Goal: Task Accomplishment & Management: Complete application form

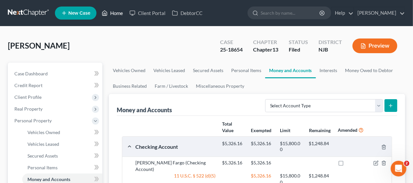
click at [117, 14] on link "Home" at bounding box center [112, 13] width 28 height 12
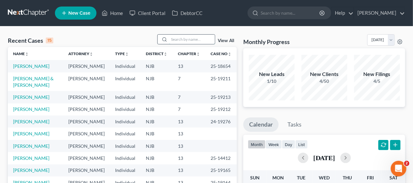
click at [175, 41] on input "search" at bounding box center [192, 39] width 46 height 9
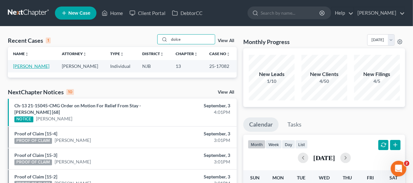
type input "dolce"
click at [34, 66] on link "[PERSON_NAME]" at bounding box center [31, 66] width 36 height 6
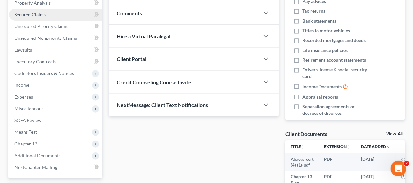
scroll to position [131, 0]
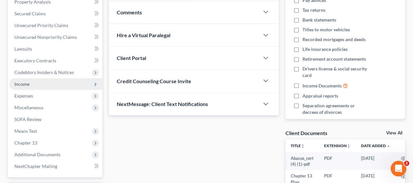
click at [67, 84] on span "Income" at bounding box center [55, 84] width 93 height 12
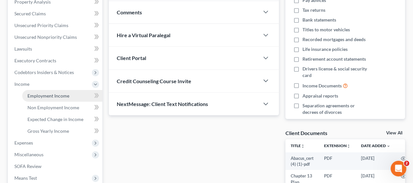
click at [72, 98] on link "Employment Income" at bounding box center [62, 96] width 80 height 12
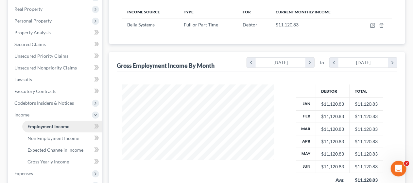
scroll to position [131, 0]
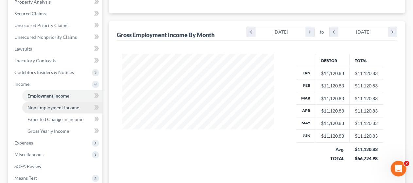
click at [71, 106] on span "Non Employment Income" at bounding box center [53, 108] width 52 height 6
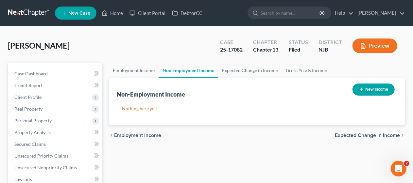
click at [370, 89] on button "New Income" at bounding box center [373, 90] width 42 height 12
select select "0"
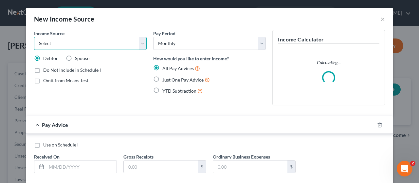
click at [139, 44] on select "Select Unemployment Disability (from employer) Pension Retirement Social Securi…" at bounding box center [90, 43] width 112 height 13
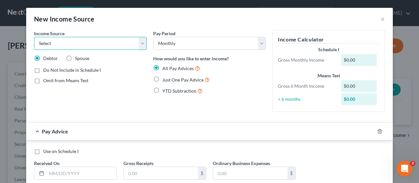
select select "7"
click at [34, 37] on select "Select Unemployment Disability (from employer) Pension Retirement Social Securi…" at bounding box center [90, 43] width 112 height 13
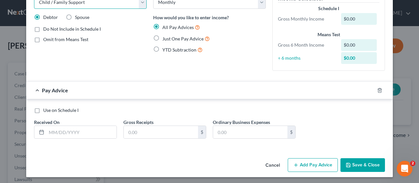
scroll to position [42, 0]
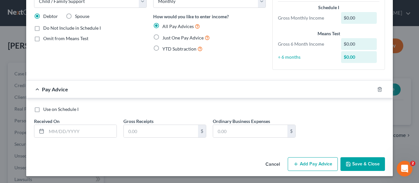
click at [43, 107] on label "Use on Schedule I" at bounding box center [60, 109] width 35 height 7
click at [46, 107] on input "Use on Schedule I" at bounding box center [48, 108] width 4 height 4
checkbox input "true"
click at [124, 129] on input "text" at bounding box center [161, 131] width 74 height 12
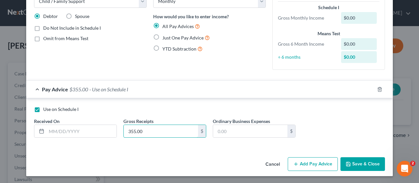
type input "355.00"
click at [156, 155] on div "Cancel Add Pay Advice Save & Close" at bounding box center [209, 166] width 366 height 22
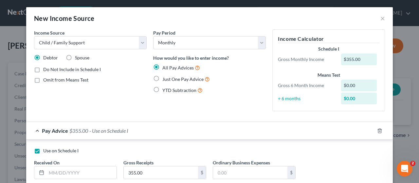
scroll to position [0, 0]
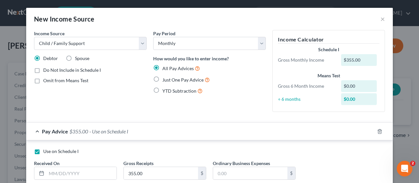
click at [162, 77] on label "Just One Pay Advice" at bounding box center [185, 80] width 47 height 8
click at [165, 77] on input "Just One Pay Advice" at bounding box center [167, 78] width 4 height 4
radio input "true"
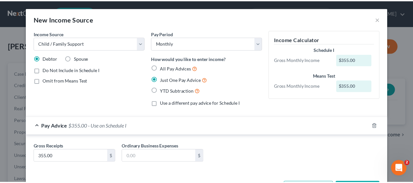
scroll to position [25, 0]
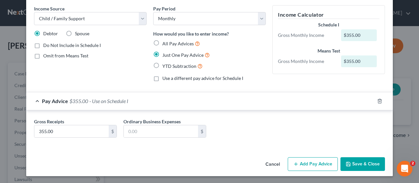
click at [363, 162] on button "Save & Close" at bounding box center [362, 165] width 44 height 14
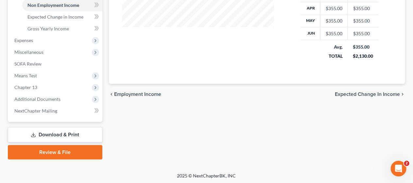
scroll to position [234, 0]
click at [54, 133] on link "Download & Print" at bounding box center [55, 134] width 94 height 15
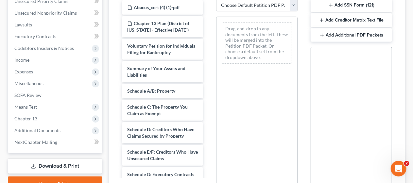
scroll to position [163, 0]
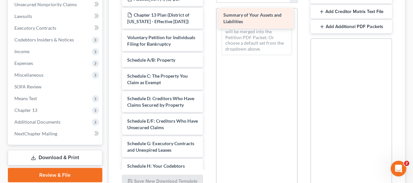
drag, startPoint x: 148, startPoint y: 75, endPoint x: 245, endPoint y: 17, distance: 112.0
click at [209, 17] on div "Summary of Your Assets and Liabilities Abacus_cert (4) (1)-pdf Chapter 13 Plan …" at bounding box center [163, 178] width 92 height 372
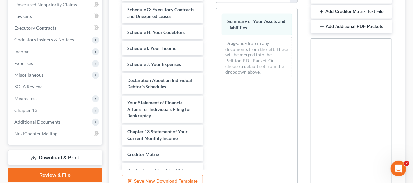
scroll to position [135, 0]
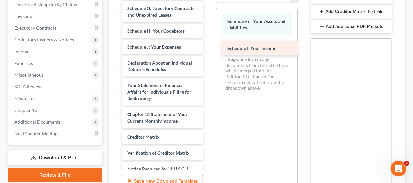
drag, startPoint x: 148, startPoint y: 71, endPoint x: 248, endPoint y: 46, distance: 102.9
click at [209, 46] on div "Schedule I: Your Income Abacus_cert (4) (1)-pdf Chapter 13 Plan (District of [U…" at bounding box center [163, 34] width 92 height 356
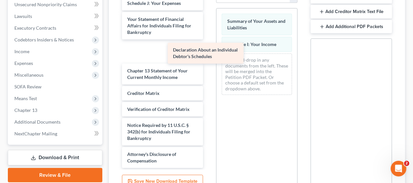
scroll to position [183, 0]
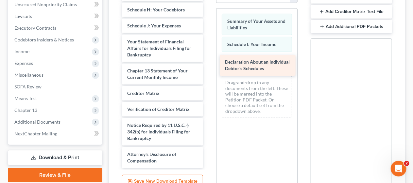
drag, startPoint x: 160, startPoint y: 18, endPoint x: 258, endPoint y: 61, distance: 107.2
click at [209, 61] on div "Declaration About an Individual Debtor's Schedules Abacus_cert (4) (1)-pdf Chap…" at bounding box center [163, 1] width 92 height 333
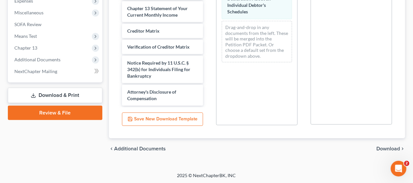
scroll to position [226, 0]
click at [384, 146] on span "Download" at bounding box center [388, 148] width 24 height 5
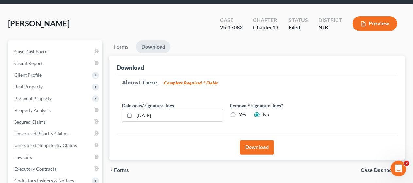
scroll to position [33, 0]
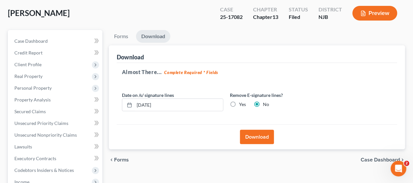
click at [259, 135] on button "Download" at bounding box center [257, 137] width 34 height 14
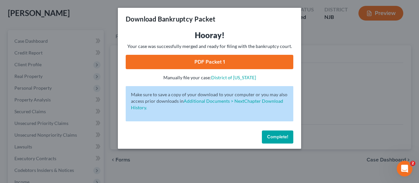
click at [212, 60] on link "PDF Packet 1" at bounding box center [209, 62] width 167 height 14
click at [276, 134] on button "Complete!" at bounding box center [277, 137] width 31 height 13
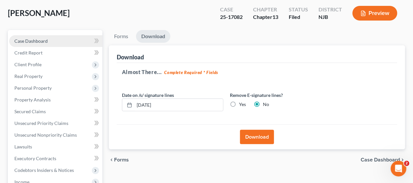
click at [55, 38] on link "Case Dashboard" at bounding box center [55, 41] width 93 height 12
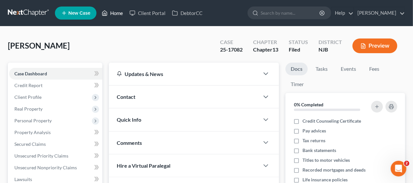
click at [118, 13] on link "Home" at bounding box center [112, 13] width 28 height 12
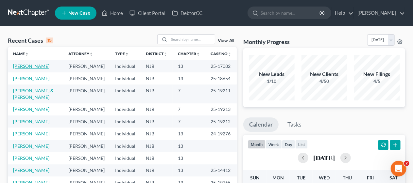
click at [35, 65] on link "[PERSON_NAME]" at bounding box center [31, 66] width 36 height 6
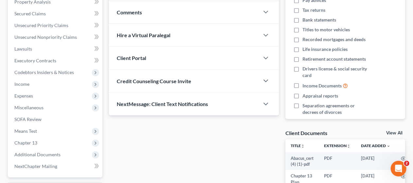
scroll to position [163, 0]
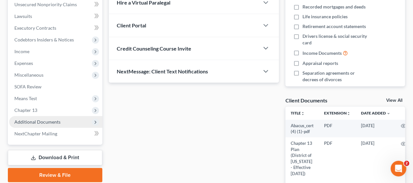
click at [60, 120] on span "Additional Documents" at bounding box center [55, 122] width 93 height 12
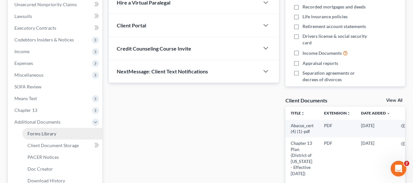
click at [60, 134] on link "Forms Library" at bounding box center [62, 134] width 80 height 12
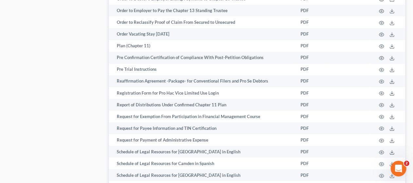
scroll to position [2044, 0]
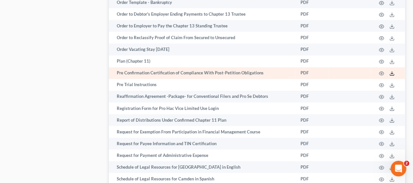
click at [392, 73] on line at bounding box center [392, 73] width 0 height 3
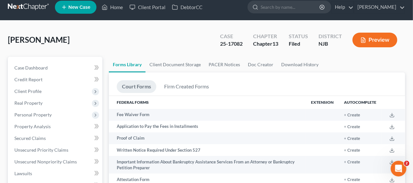
scroll to position [0, 0]
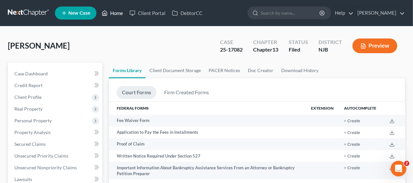
click at [118, 11] on link "Home" at bounding box center [112, 13] width 28 height 12
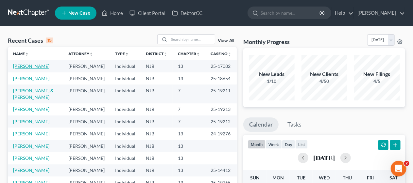
click at [29, 66] on link "[PERSON_NAME]" at bounding box center [31, 66] width 36 height 6
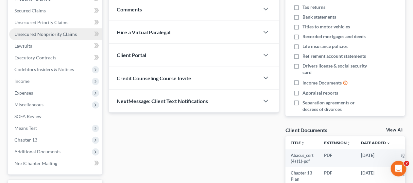
scroll to position [205, 0]
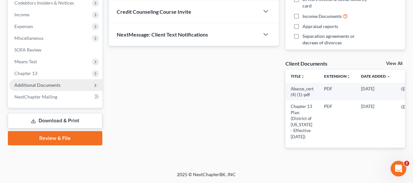
click at [63, 79] on span "Additional Documents" at bounding box center [55, 85] width 93 height 12
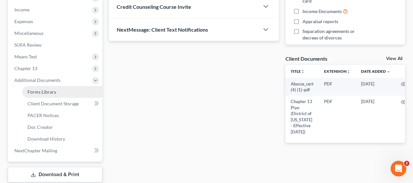
click at [62, 90] on link "Forms Library" at bounding box center [62, 92] width 80 height 12
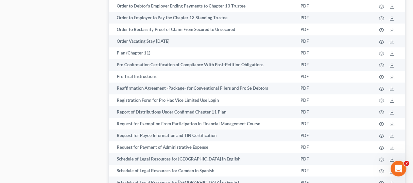
scroll to position [2093, 0]
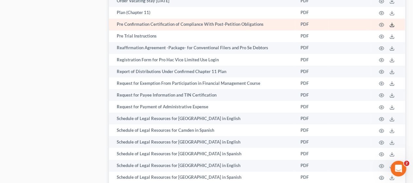
click at [392, 24] on icon at bounding box center [391, 24] width 5 height 5
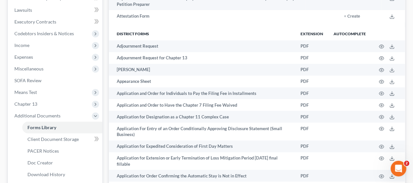
scroll to position [0, 0]
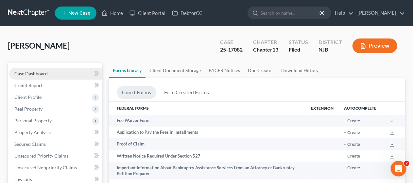
click at [45, 71] on span "Case Dashboard" at bounding box center [30, 74] width 33 height 6
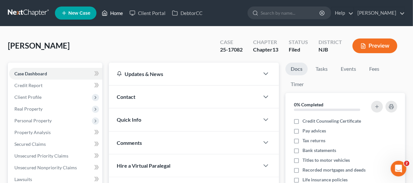
click at [120, 12] on link "Home" at bounding box center [112, 13] width 28 height 12
